Goal: Find specific page/section: Find specific page/section

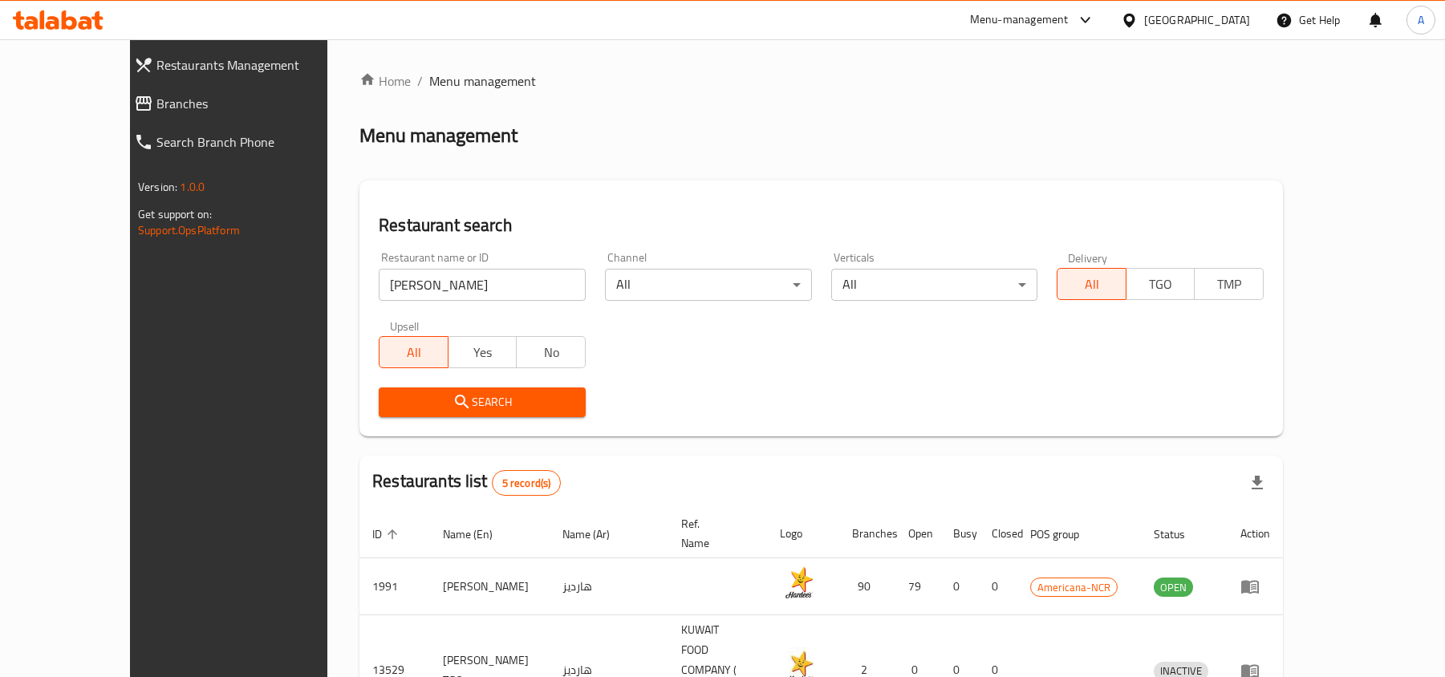
scroll to position [236, 0]
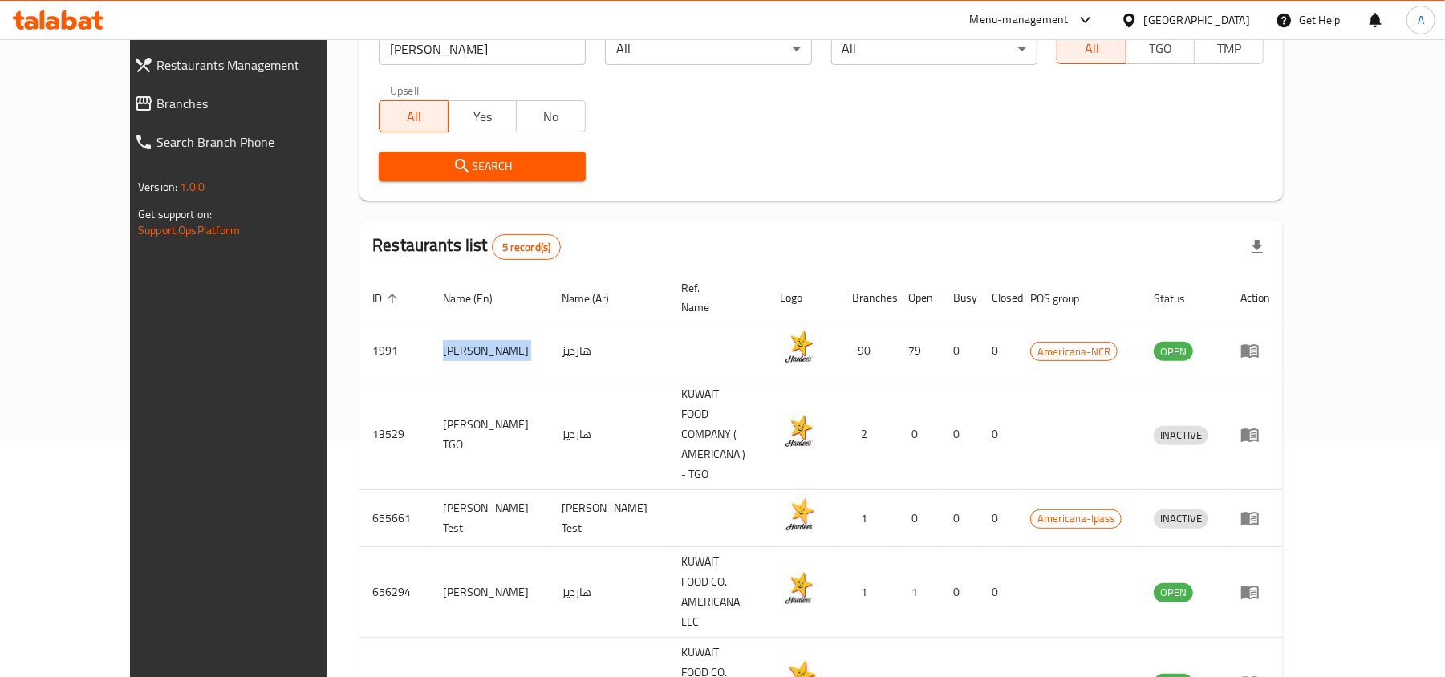
click at [156, 109] on span "Branches" at bounding box center [257, 103] width 202 height 19
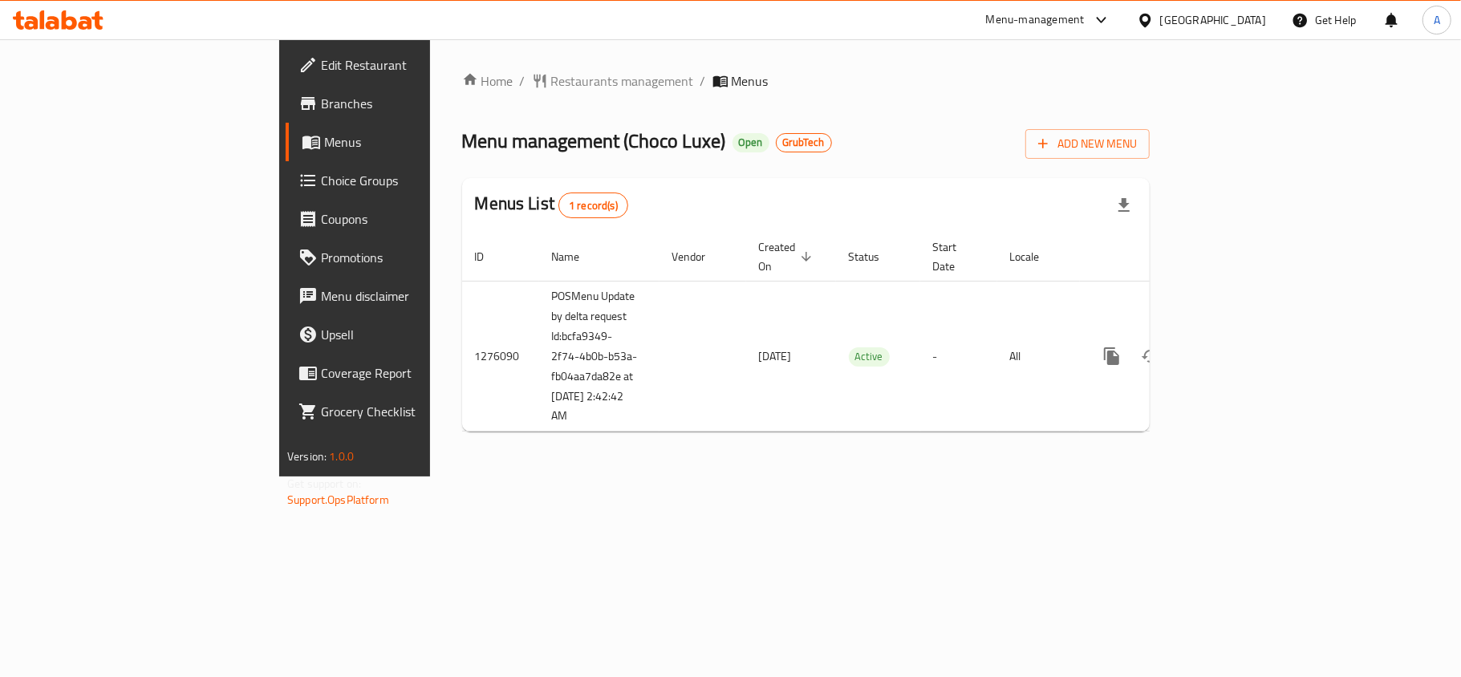
click at [321, 108] on span "Branches" at bounding box center [415, 103] width 189 height 19
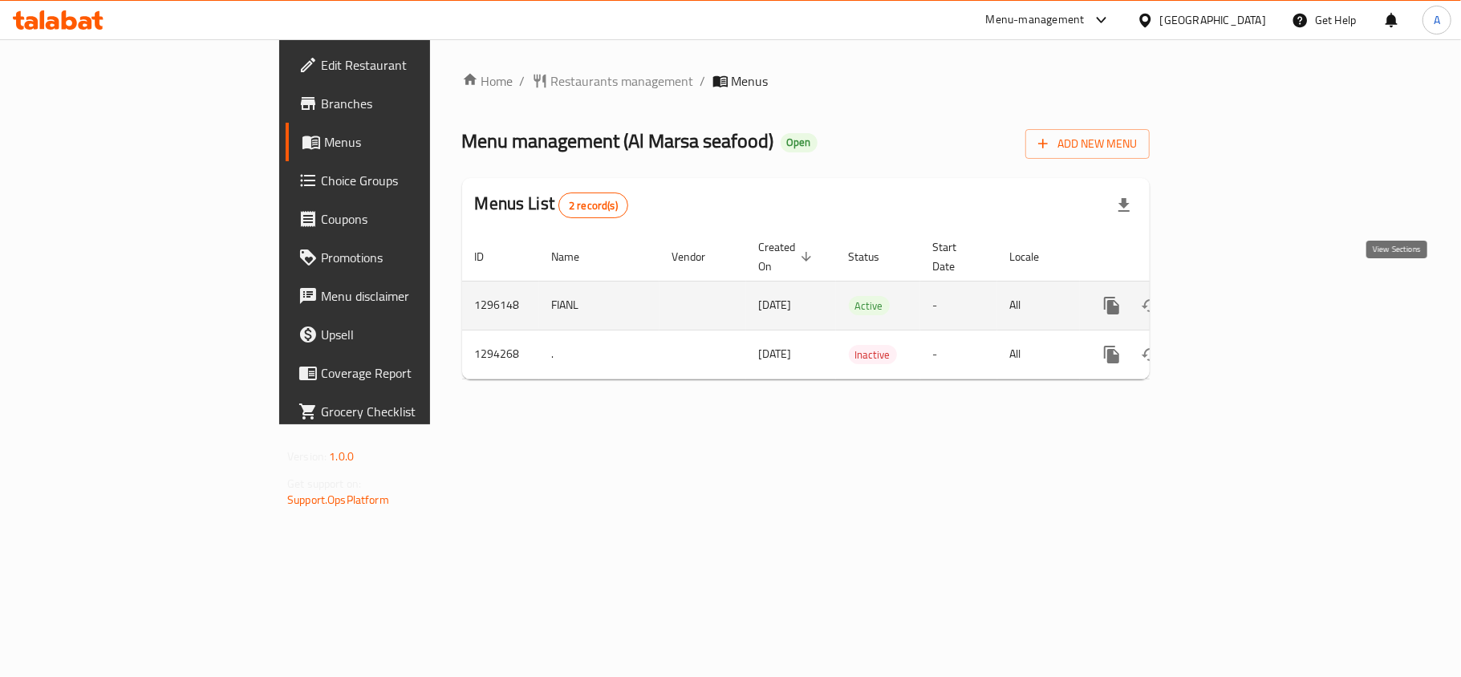
click at [1237, 296] on icon "enhanced table" at bounding box center [1227, 305] width 19 height 19
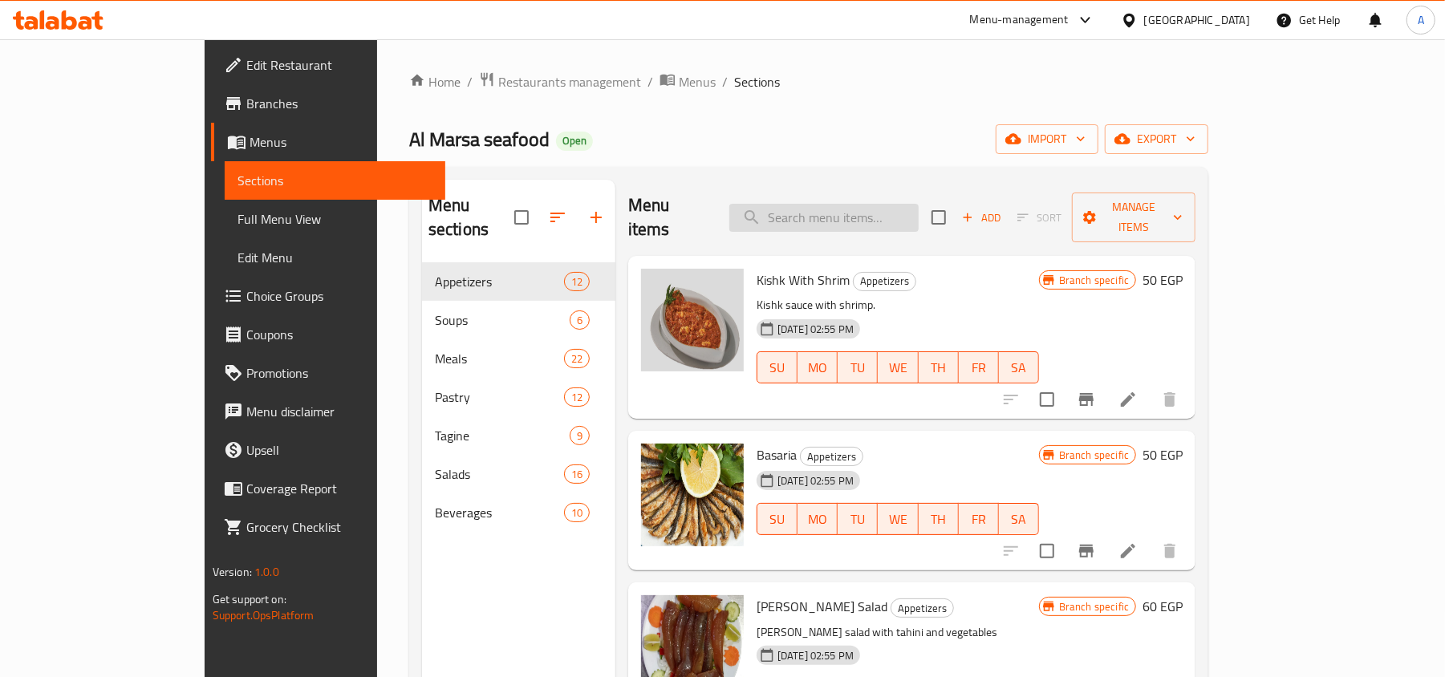
click at [890, 213] on input "search" at bounding box center [823, 218] width 189 height 28
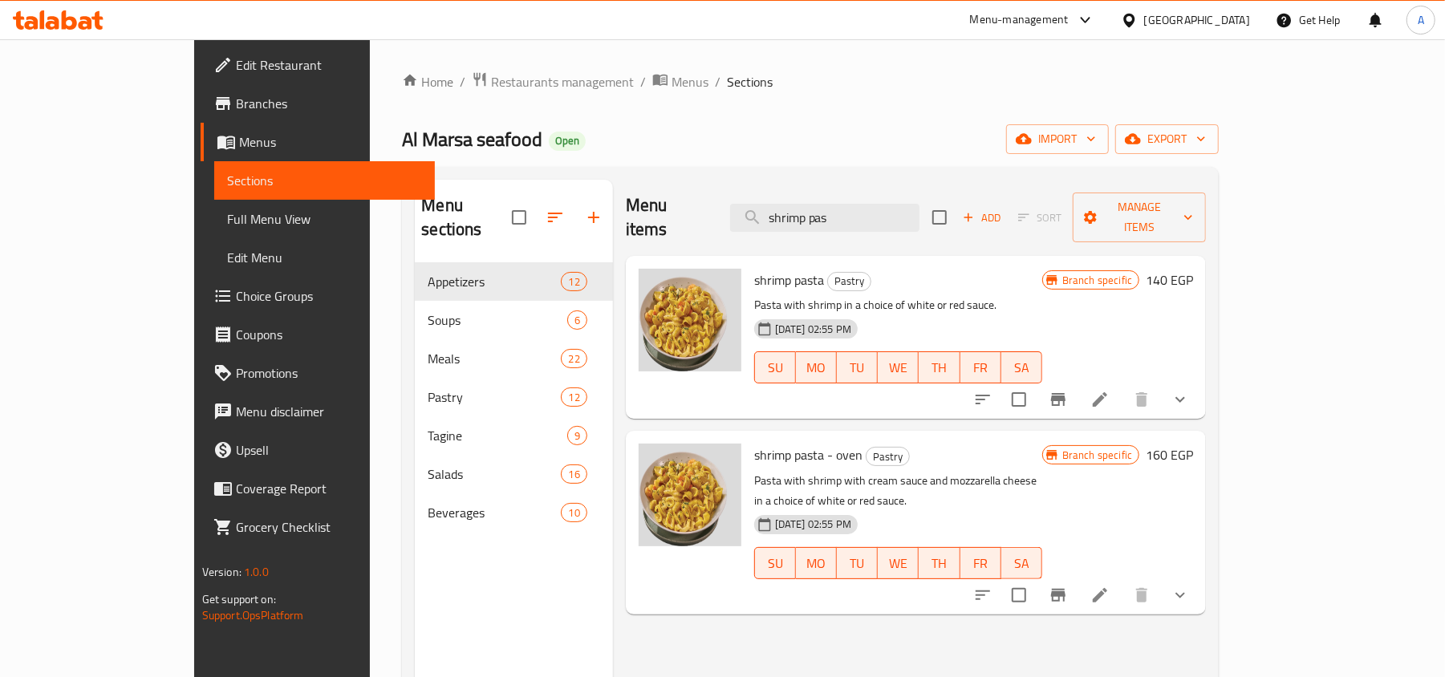
type input "shrimp pas"
click at [85, 26] on icon at bounding box center [58, 19] width 91 height 19
